Goal: Task Accomplishment & Management: Manage account settings

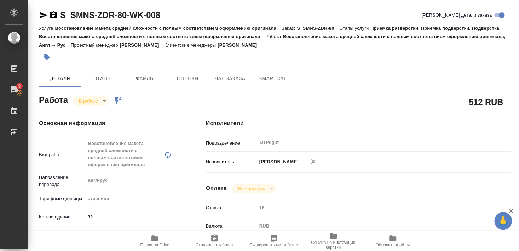
click at [85, 94] on div "Работа В работе inProgress Работа включена в последовательность" at bounding box center [108, 99] width 139 height 13
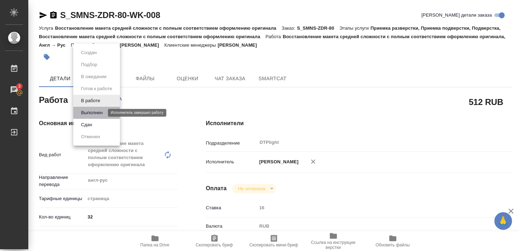
click at [96, 112] on button "Выполнен" at bounding box center [92, 113] width 26 height 8
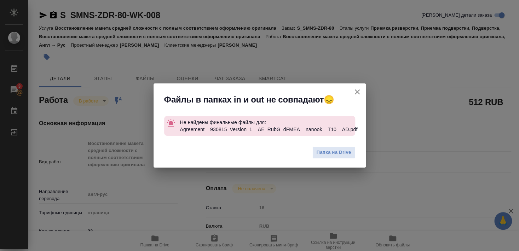
type textarea "x"
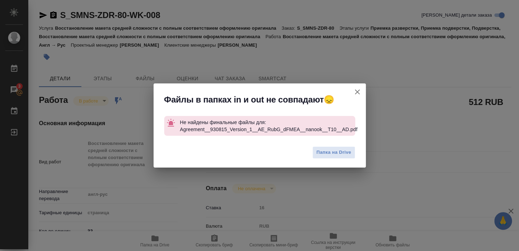
type textarea "x"
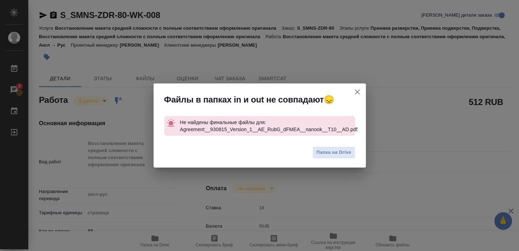
type textarea "x"
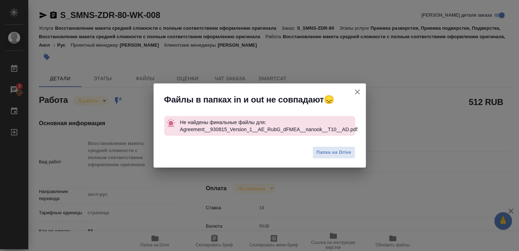
click at [356, 91] on icon "button" at bounding box center [357, 92] width 8 height 8
type textarea "x"
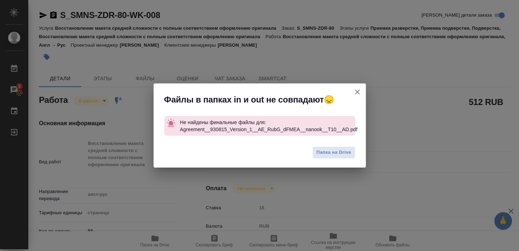
type textarea "x"
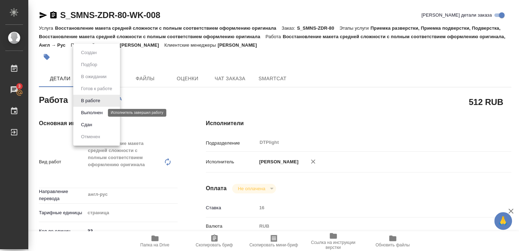
click at [89, 112] on button "Выполнен" at bounding box center [92, 113] width 26 height 8
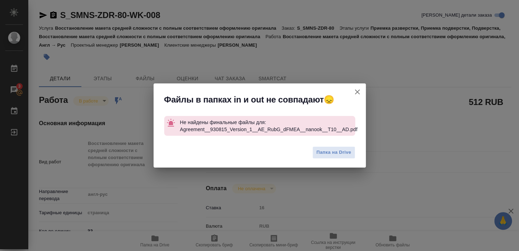
type textarea "x"
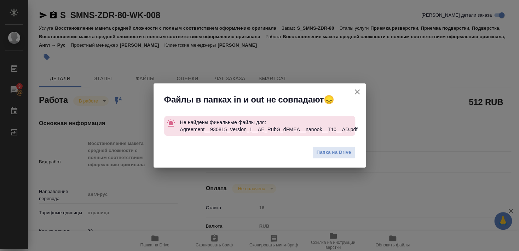
click at [357, 94] on icon "button" at bounding box center [357, 92] width 8 height 8
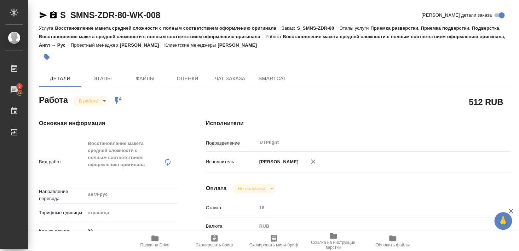
type textarea "x"
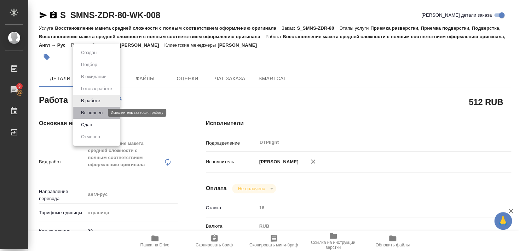
click at [93, 113] on button "Выполнен" at bounding box center [92, 113] width 26 height 8
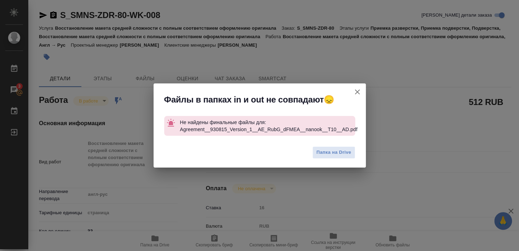
type textarea "x"
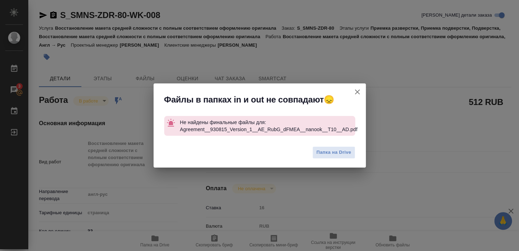
type textarea "x"
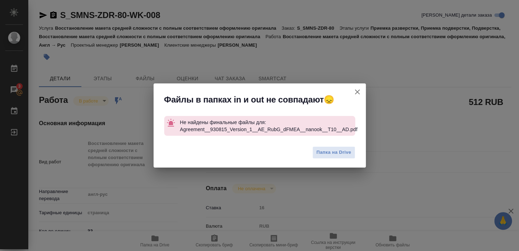
type textarea "x"
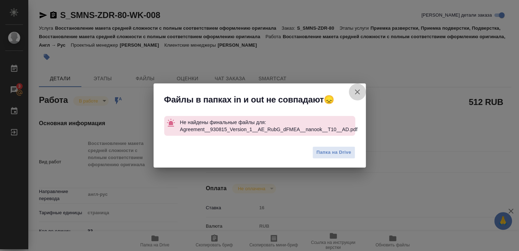
click at [357, 92] on icon "button" at bounding box center [357, 91] width 5 height 5
type textarea "x"
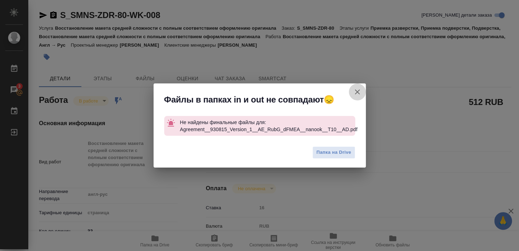
type textarea "x"
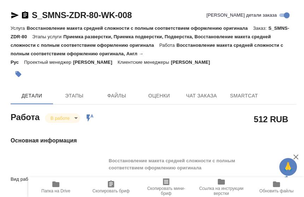
type textarea "x"
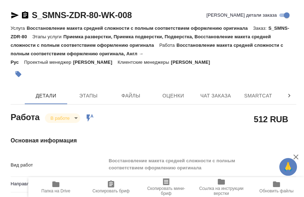
click at [117, 76] on div at bounding box center [106, 74] width 191 height 16
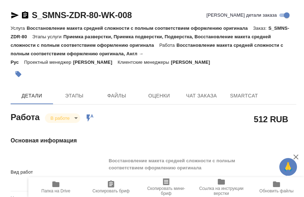
type textarea "x"
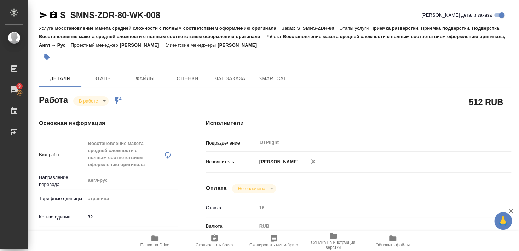
type textarea "x"
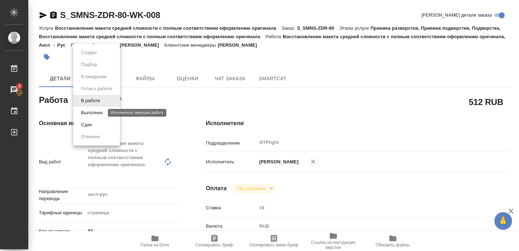
click at [88, 111] on button "Выполнен" at bounding box center [92, 113] width 26 height 8
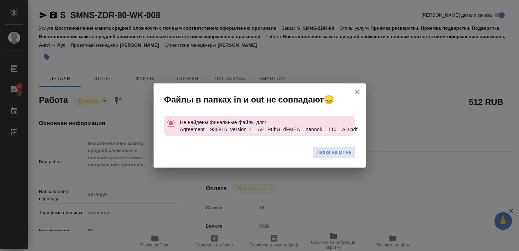
type textarea "x"
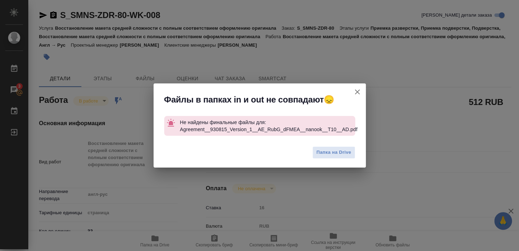
type textarea "x"
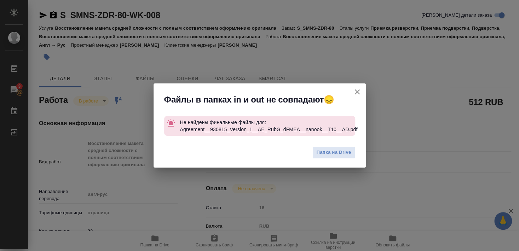
click at [358, 91] on icon "button" at bounding box center [357, 91] width 5 height 5
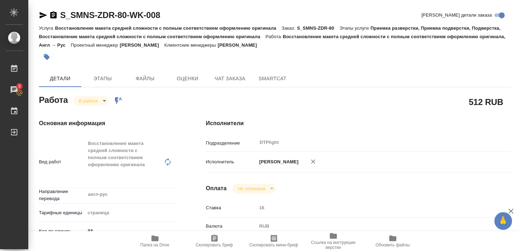
type textarea "x"
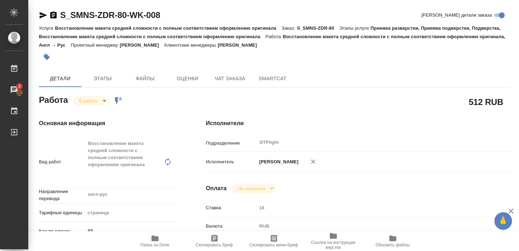
type textarea "x"
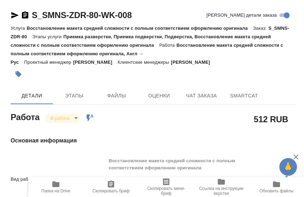
type textarea "x"
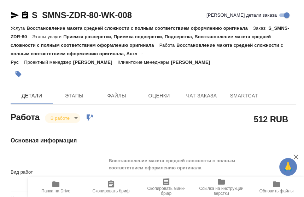
type textarea "x"
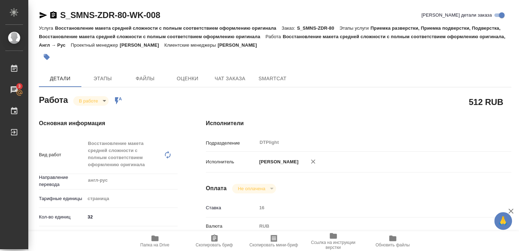
type textarea "x"
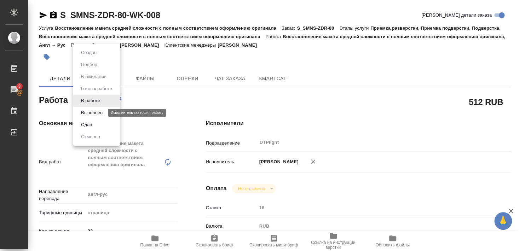
click at [92, 112] on button "Выполнен" at bounding box center [92, 113] width 26 height 8
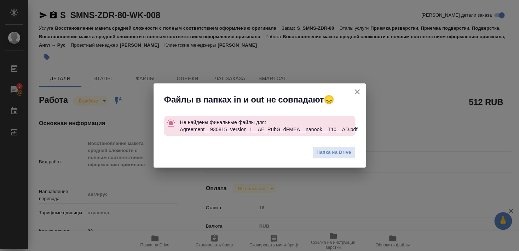
type textarea "x"
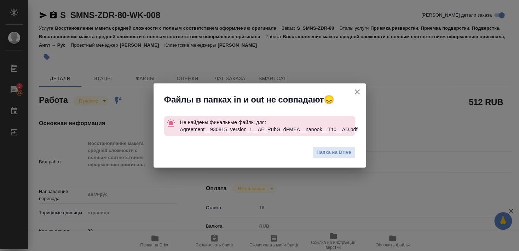
type textarea "x"
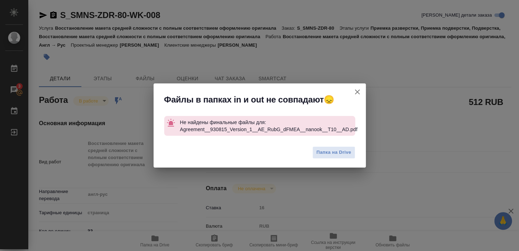
click at [357, 92] on icon "button" at bounding box center [357, 91] width 5 height 5
type textarea "x"
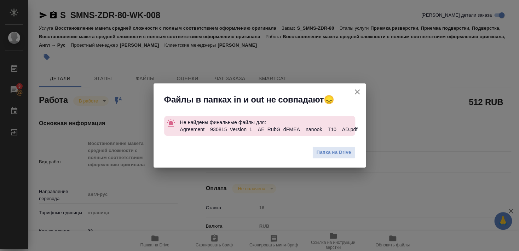
type textarea "x"
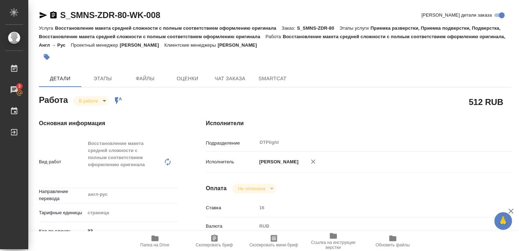
type textarea "x"
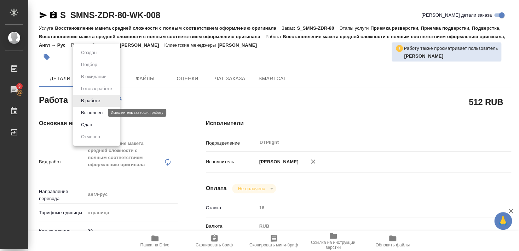
click at [89, 111] on button "Выполнен" at bounding box center [92, 113] width 26 height 8
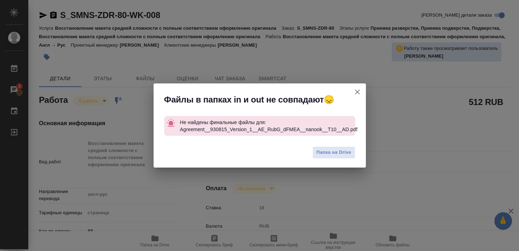
type textarea "x"
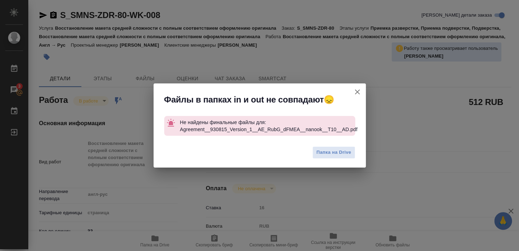
type textarea "x"
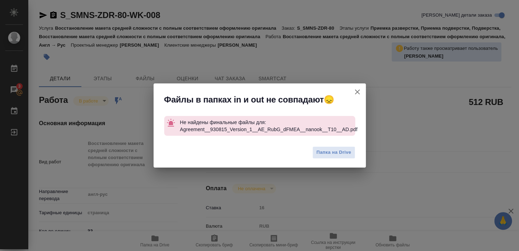
type textarea "x"
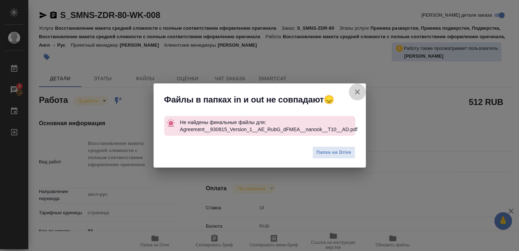
click at [359, 92] on icon "button" at bounding box center [357, 92] width 8 height 8
type textarea "x"
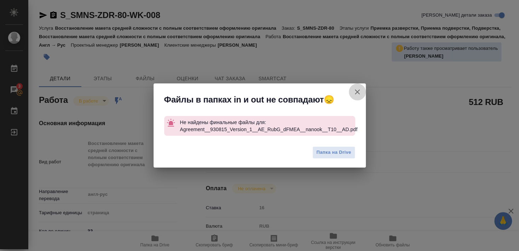
type textarea "x"
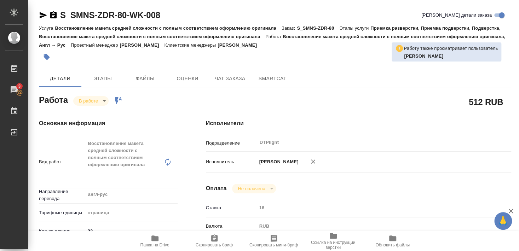
click at [155, 244] on span "Папка на Drive" at bounding box center [154, 245] width 29 height 5
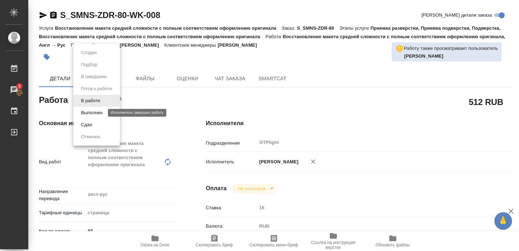
click at [93, 112] on button "Выполнен" at bounding box center [92, 113] width 26 height 8
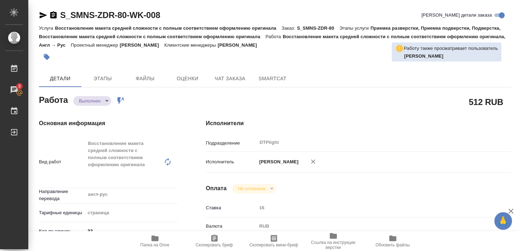
type textarea "x"
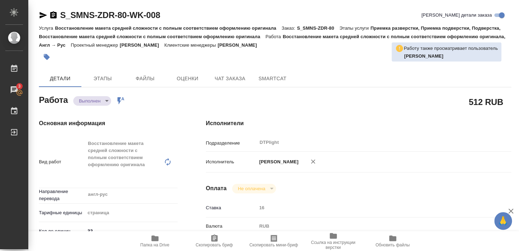
type textarea "x"
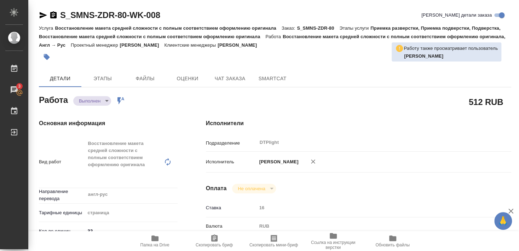
type textarea "x"
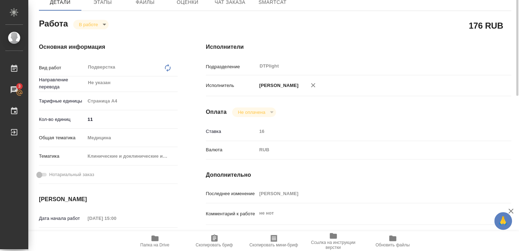
scroll to position [153, 0]
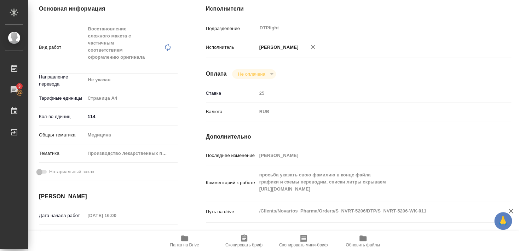
scroll to position [115, 0]
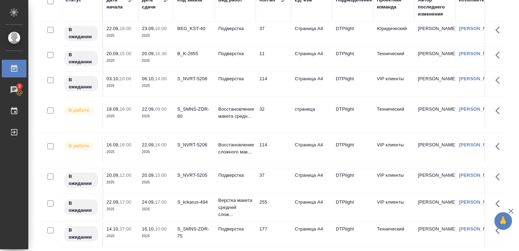
scroll to position [64, 0]
